Goal: Information Seeking & Learning: Learn about a topic

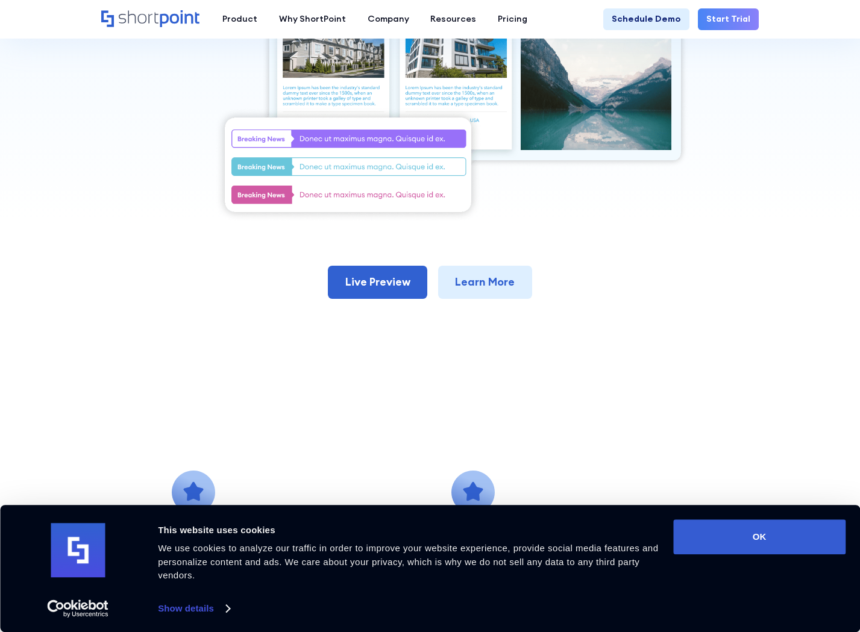
scroll to position [241, 0]
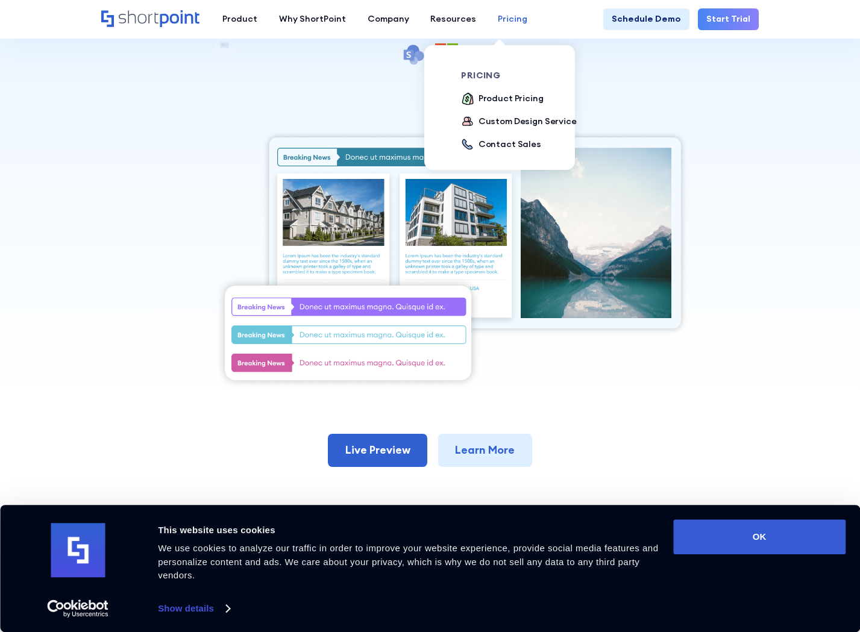
click at [498, 13] on div "Pricing" at bounding box center [513, 19] width 30 height 13
click at [510, 102] on div "Product Pricing" at bounding box center [511, 98] width 65 height 13
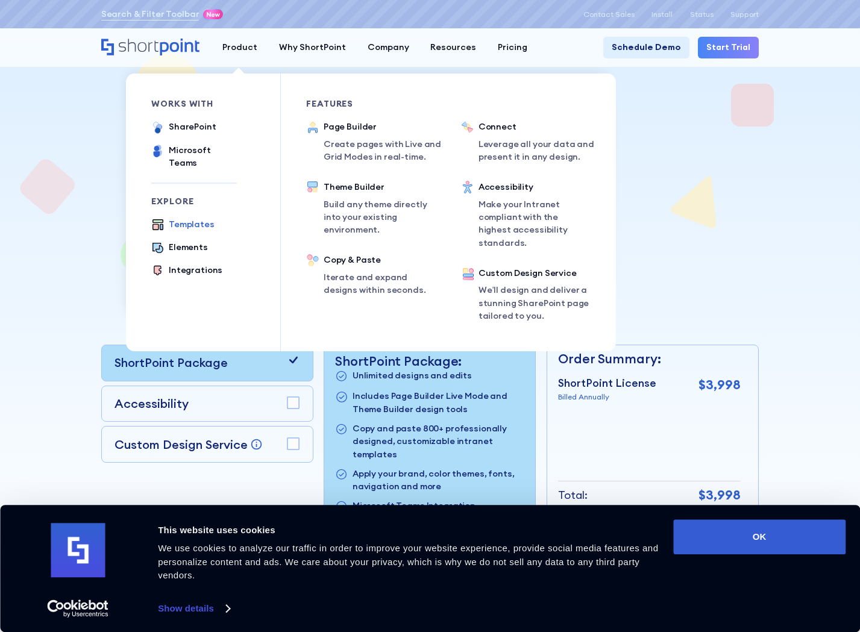
click at [189, 218] on div "Templates" at bounding box center [192, 224] width 46 height 13
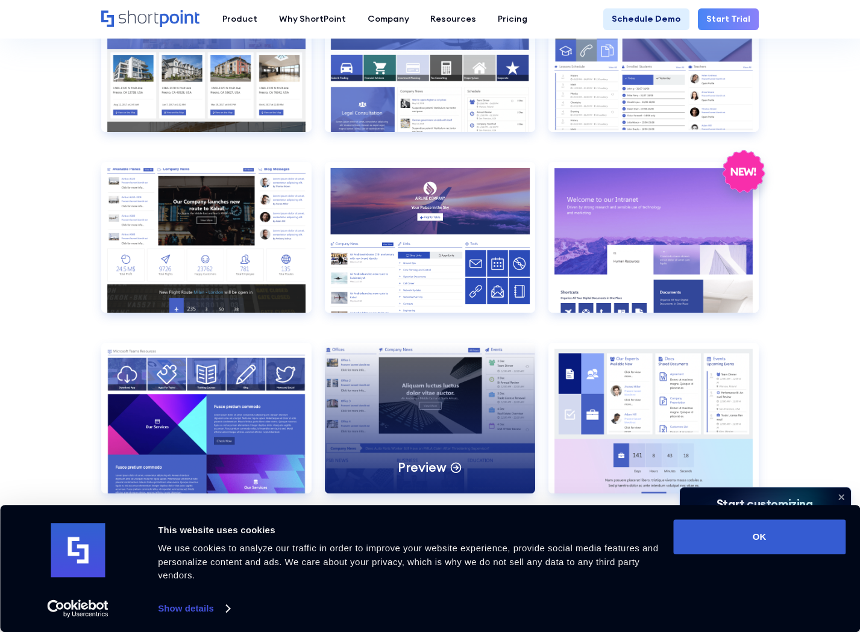
scroll to position [1326, 0]
